Goal: Find contact information: Obtain details needed to contact an individual or organization

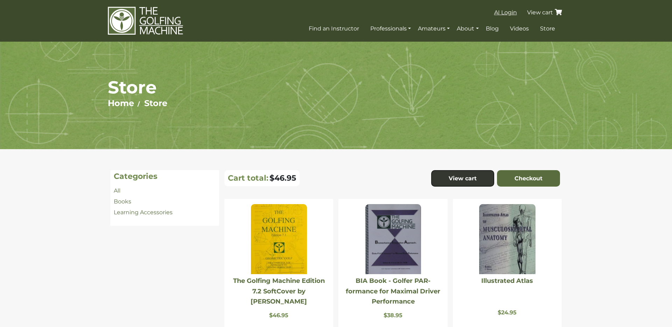
click at [511, 12] on span "AI Login" at bounding box center [505, 12] width 23 height 7
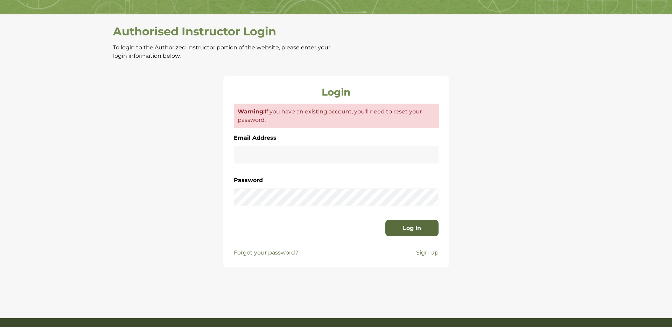
scroll to position [136, 0]
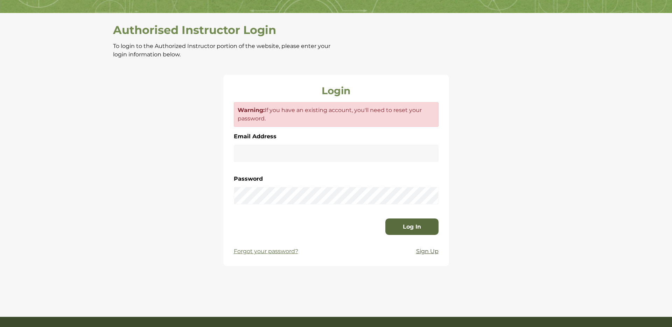
click at [424, 253] on p "Sign Up" at bounding box center [427, 251] width 22 height 8
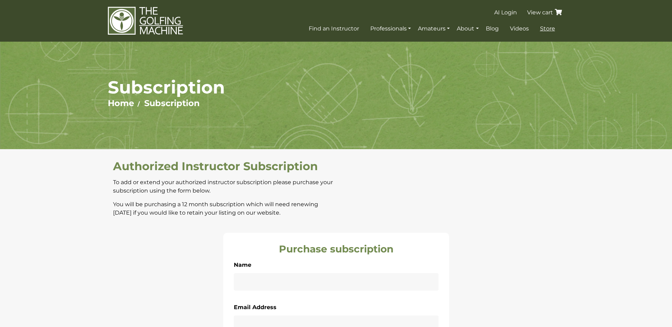
click at [548, 29] on span "Store" at bounding box center [547, 28] width 15 height 7
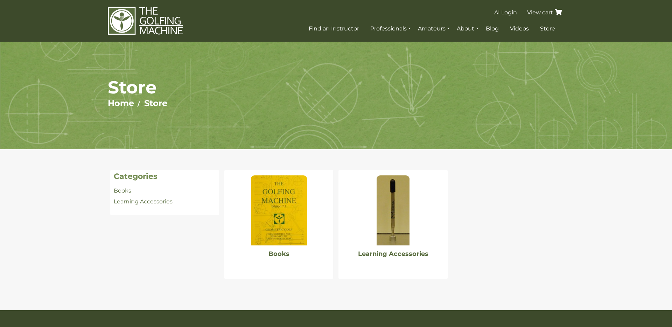
scroll to position [50, 0]
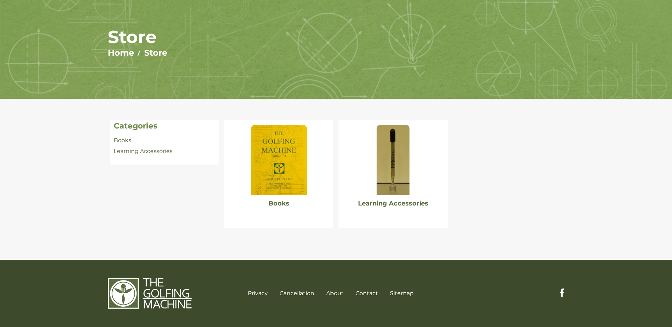
click at [401, 178] on img at bounding box center [392, 160] width 33 height 70
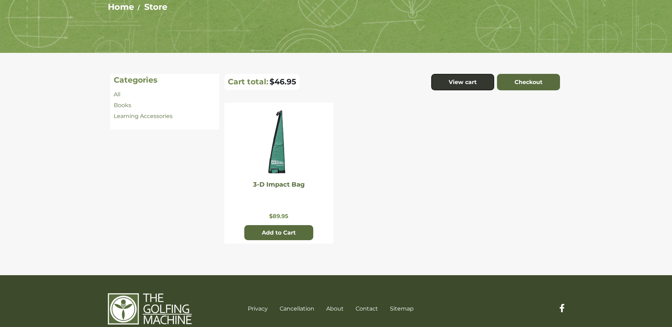
scroll to position [103, 0]
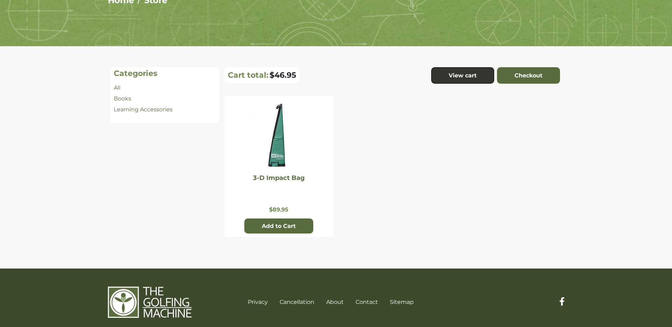
click at [281, 155] on img at bounding box center [279, 136] width 56 height 70
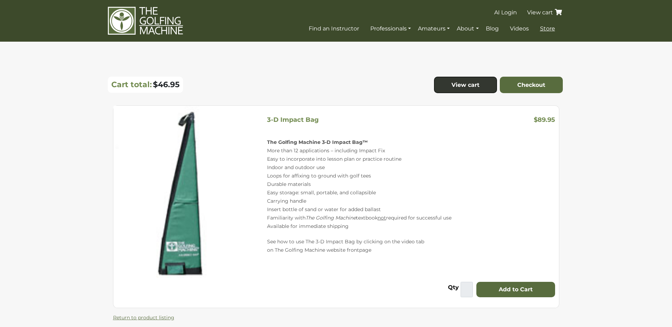
click at [539, 29] on link "Store" at bounding box center [547, 28] width 19 height 13
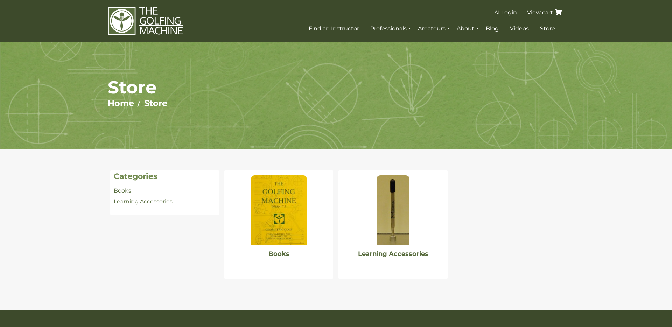
click at [259, 205] on img at bounding box center [279, 210] width 56 height 70
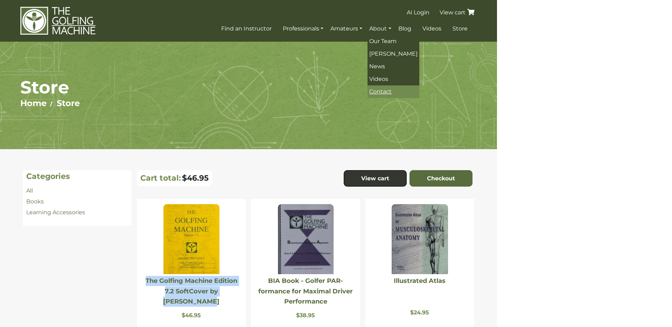
click at [381, 90] on span "Contact" at bounding box center [380, 91] width 22 height 7
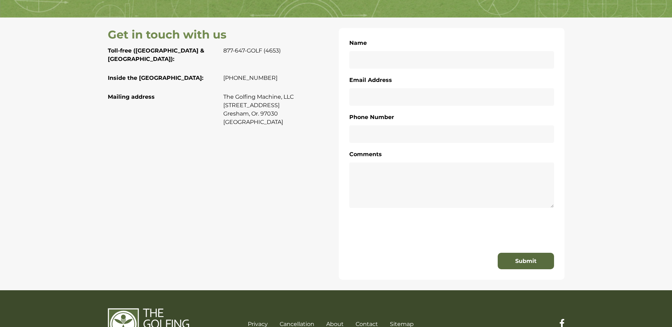
scroll to position [134, 0]
